Goal: Task Accomplishment & Management: Manage account settings

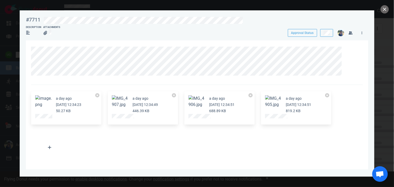
click at [31, 16] on div "#7711" at bounding box center [32, 19] width 18 height 12
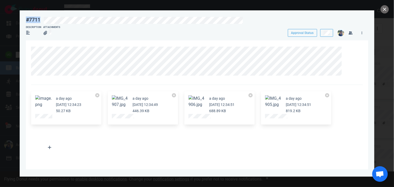
click at [31, 16] on div "#7711" at bounding box center [32, 19] width 18 height 12
click at [345, 50] on link at bounding box center [347, 50] width 8 height 6
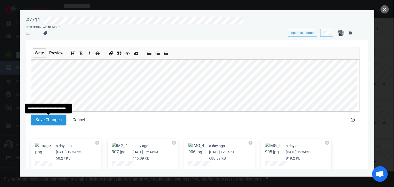
click at [57, 125] on button "Save Changes" at bounding box center [48, 120] width 35 height 10
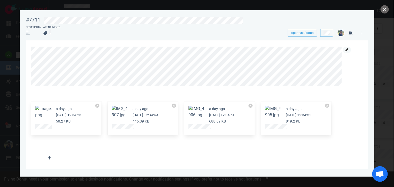
click at [348, 50] on icon at bounding box center [347, 49] width 3 height 3
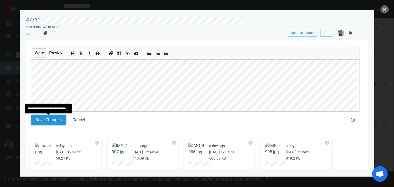
click at [48, 116] on button "Save Changes" at bounding box center [48, 120] width 35 height 10
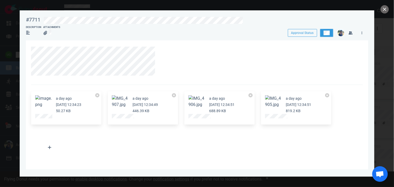
click at [324, 32] on button at bounding box center [326, 33] width 13 height 8
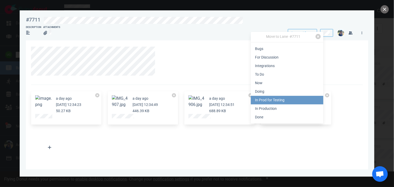
click at [294, 99] on link "In Prod for Testing" at bounding box center [287, 100] width 73 height 9
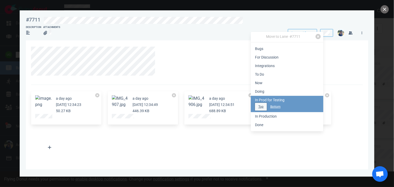
click at [256, 106] on button "Top" at bounding box center [261, 107] width 12 height 8
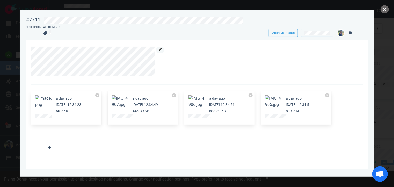
click at [162, 49] on link at bounding box center [160, 50] width 8 height 6
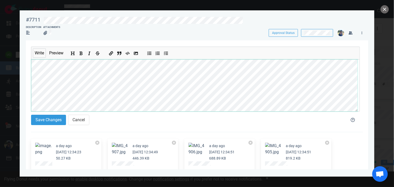
scroll to position [165, 0]
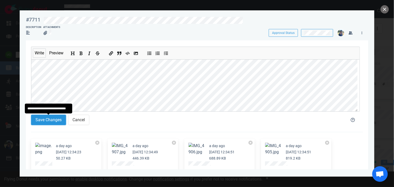
click at [54, 121] on button "Save Changes" at bounding box center [48, 120] width 35 height 10
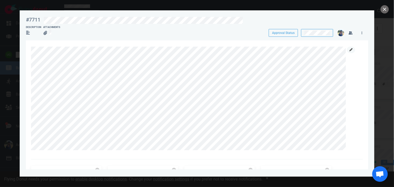
click at [354, 48] on link at bounding box center [351, 50] width 8 height 6
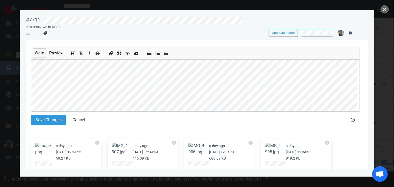
click at [23, 73] on section "#7711 Approval Status Description Attachments Approval Status Write Preview Sav…" at bounding box center [197, 91] width 355 height 162
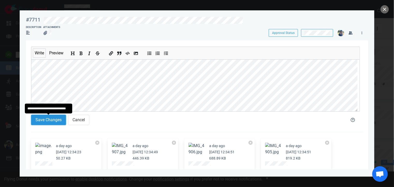
click at [55, 120] on button "Save Changes" at bounding box center [48, 120] width 35 height 10
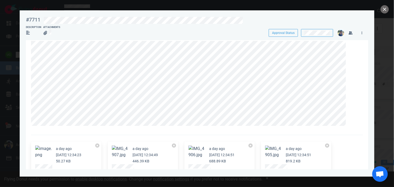
scroll to position [0, 0]
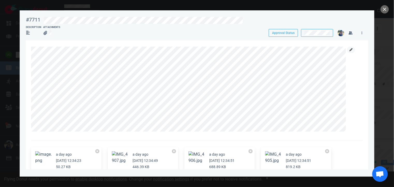
click at [348, 49] on link at bounding box center [351, 50] width 8 height 6
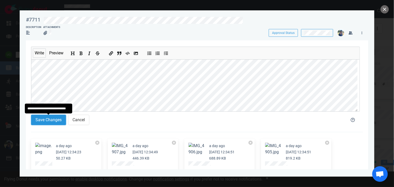
click at [44, 125] on button "Save Changes" at bounding box center [48, 120] width 35 height 10
